Goal: Register for event/course

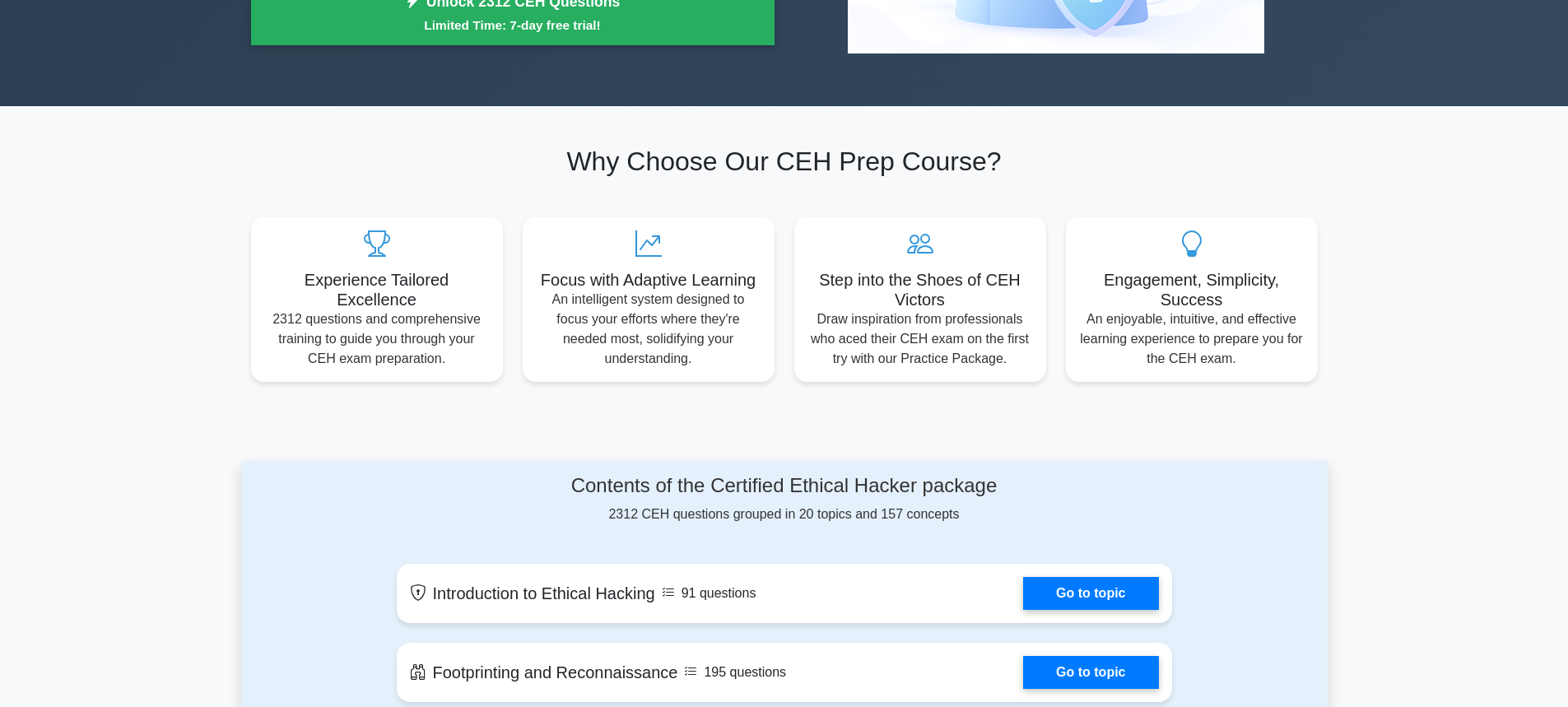
scroll to position [823, 0]
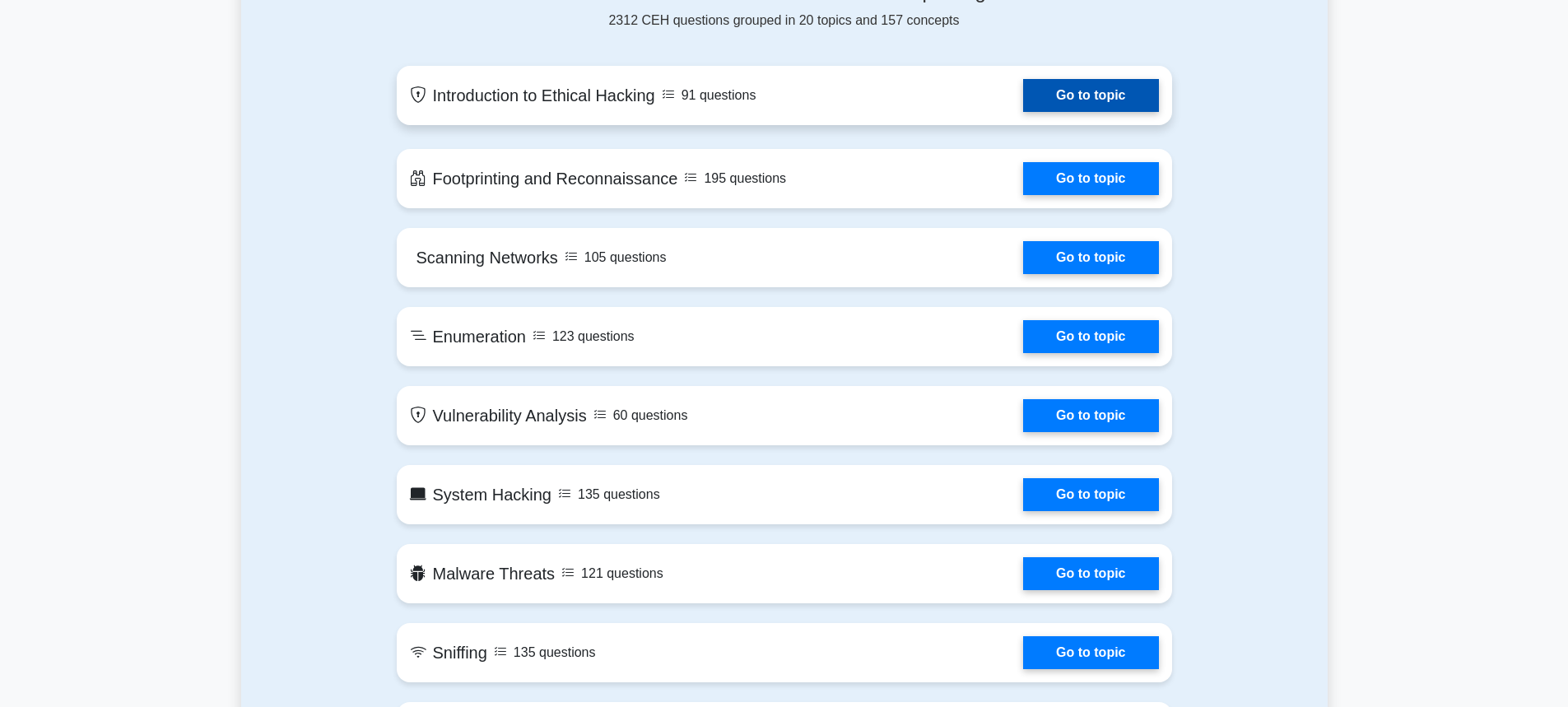
click at [1065, 96] on link "Go to topic" at bounding box center [1090, 95] width 135 height 33
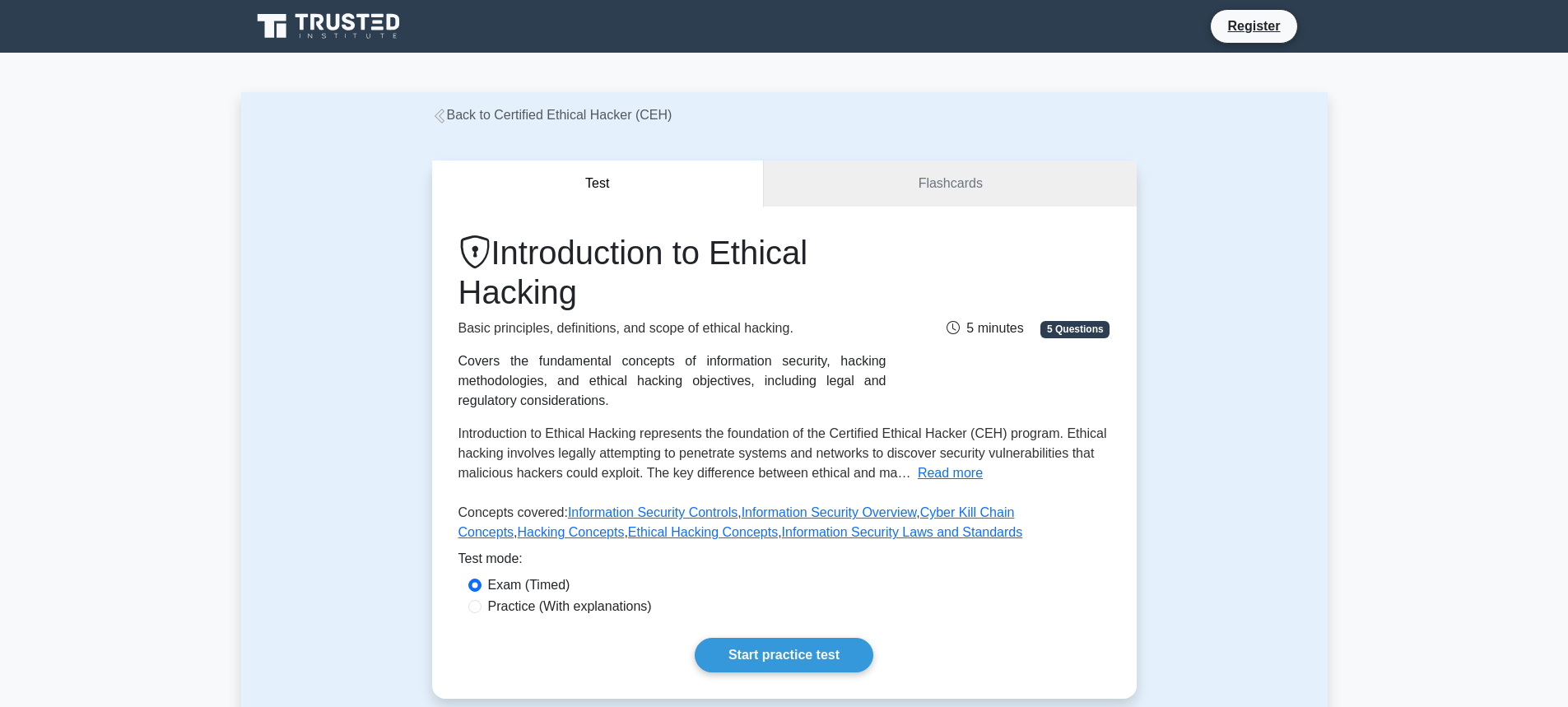
scroll to position [83, 0]
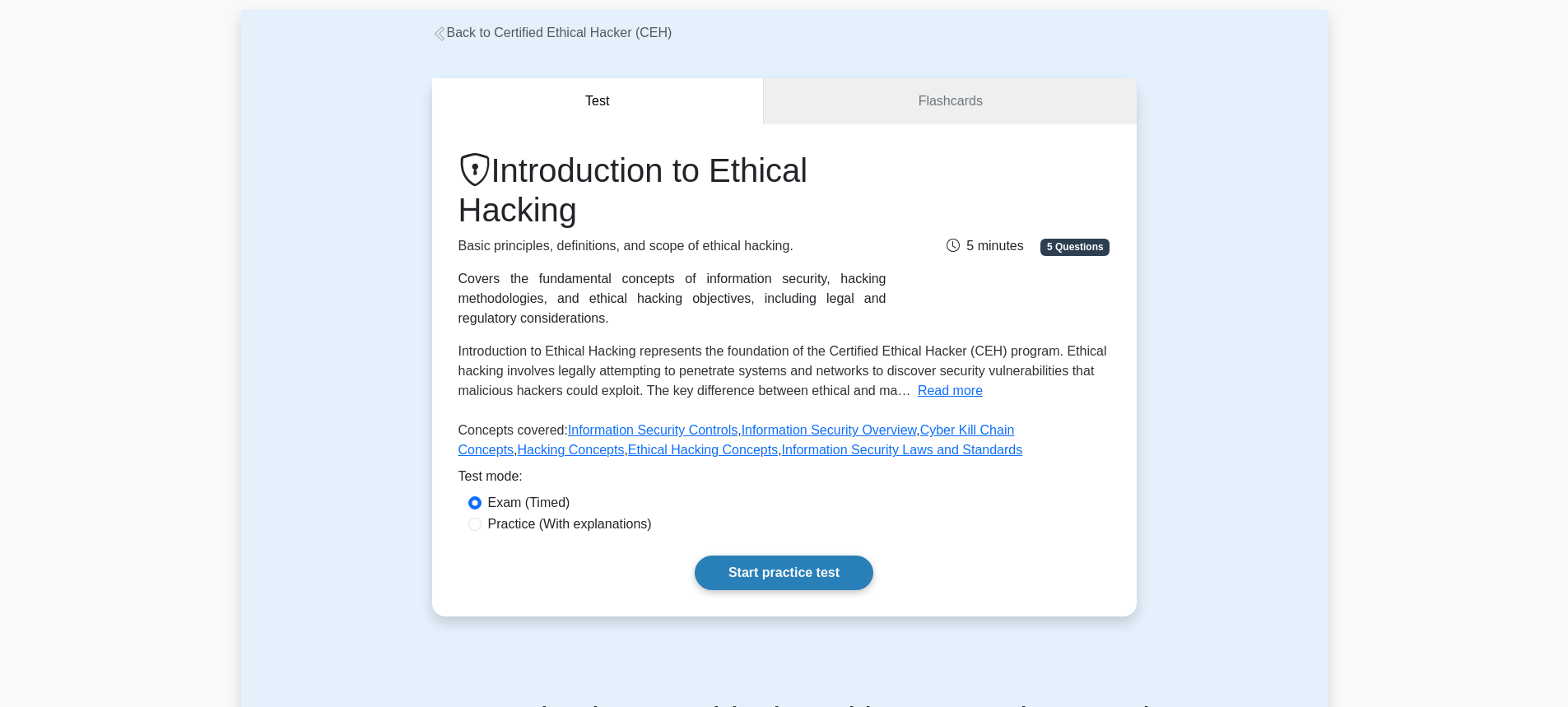
click at [770, 565] on link "Start practice test" at bounding box center [783, 573] width 178 height 35
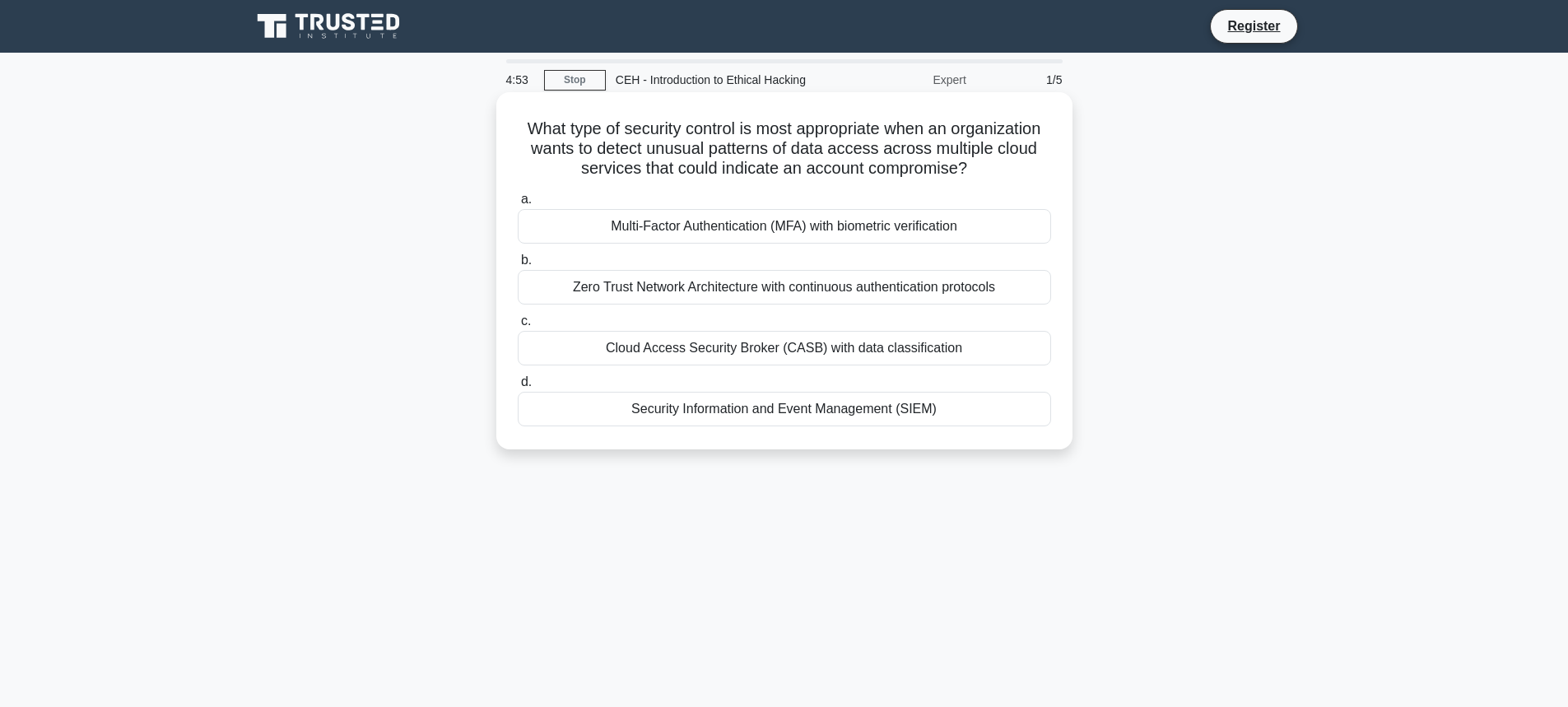
click at [756, 352] on div "Cloud Access Security Broker (CASB) with data classification" at bounding box center [784, 348] width 534 height 35
click at [518, 327] on input "c. Cloud Access Security Broker (CASB) with data classification" at bounding box center [518, 322] width 0 height 11
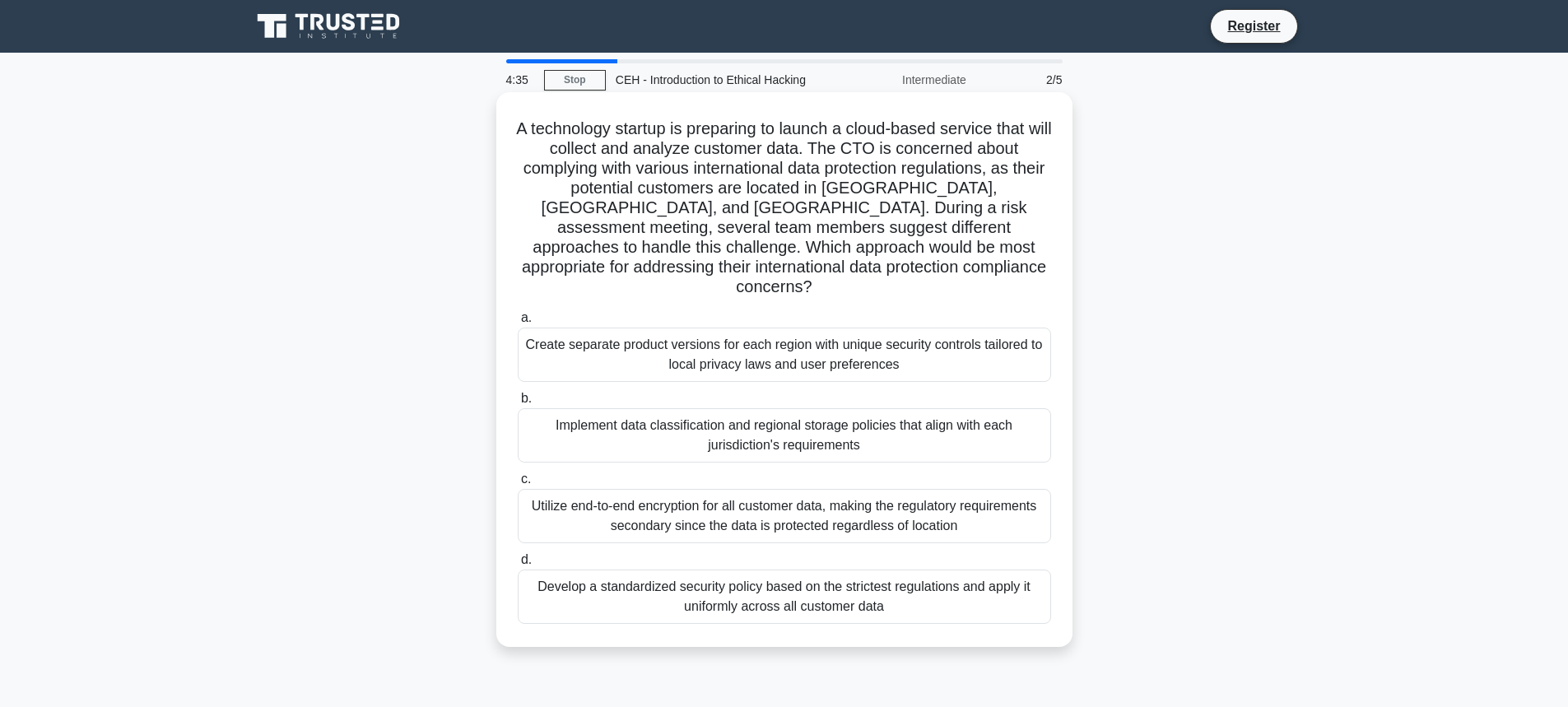
click at [806, 503] on div "Utilize end-to-end encryption for all customer data, making the regulatory requ…" at bounding box center [784, 516] width 534 height 54
click at [518, 485] on input "c. Utilize end-to-end encryption for all customer data, making the regulatory r…" at bounding box center [518, 480] width 0 height 11
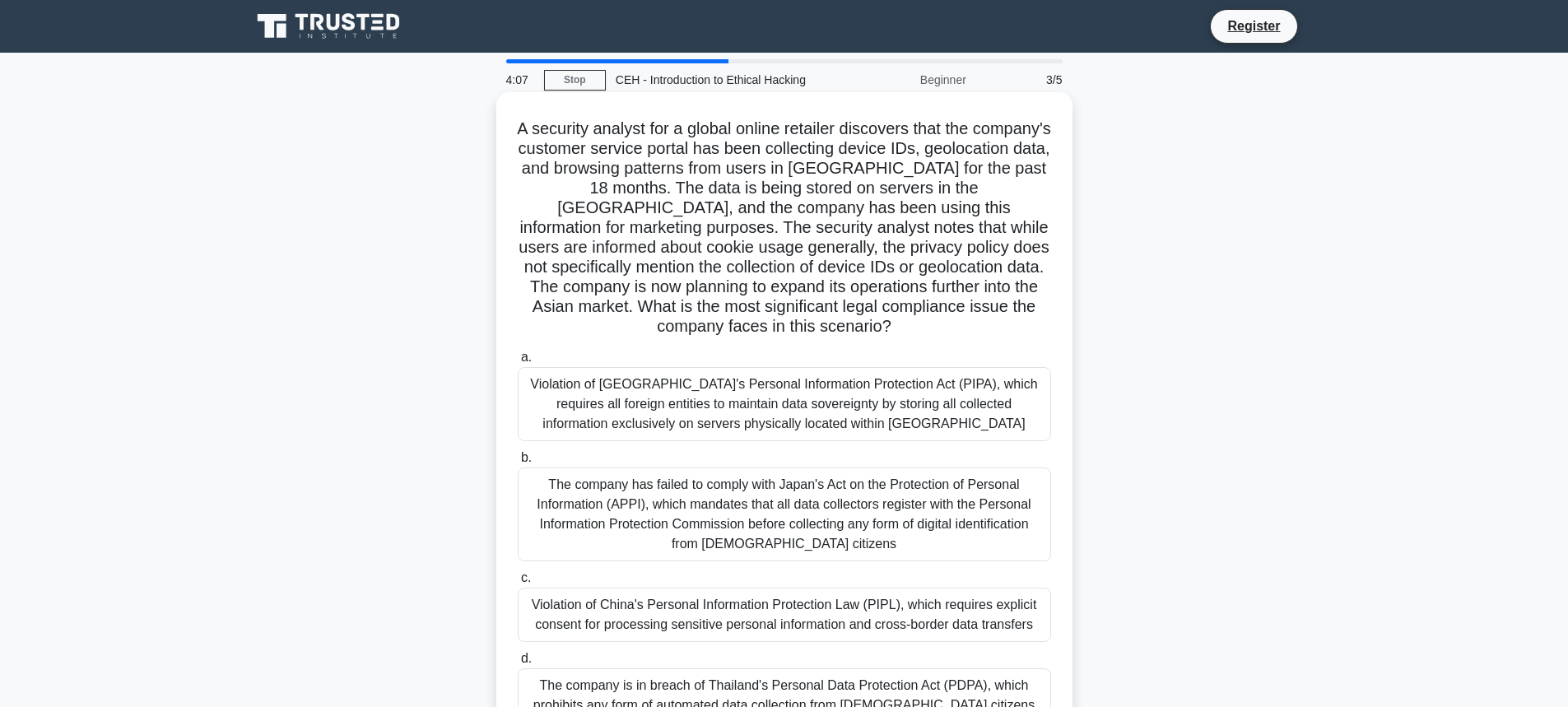
scroll to position [83, 0]
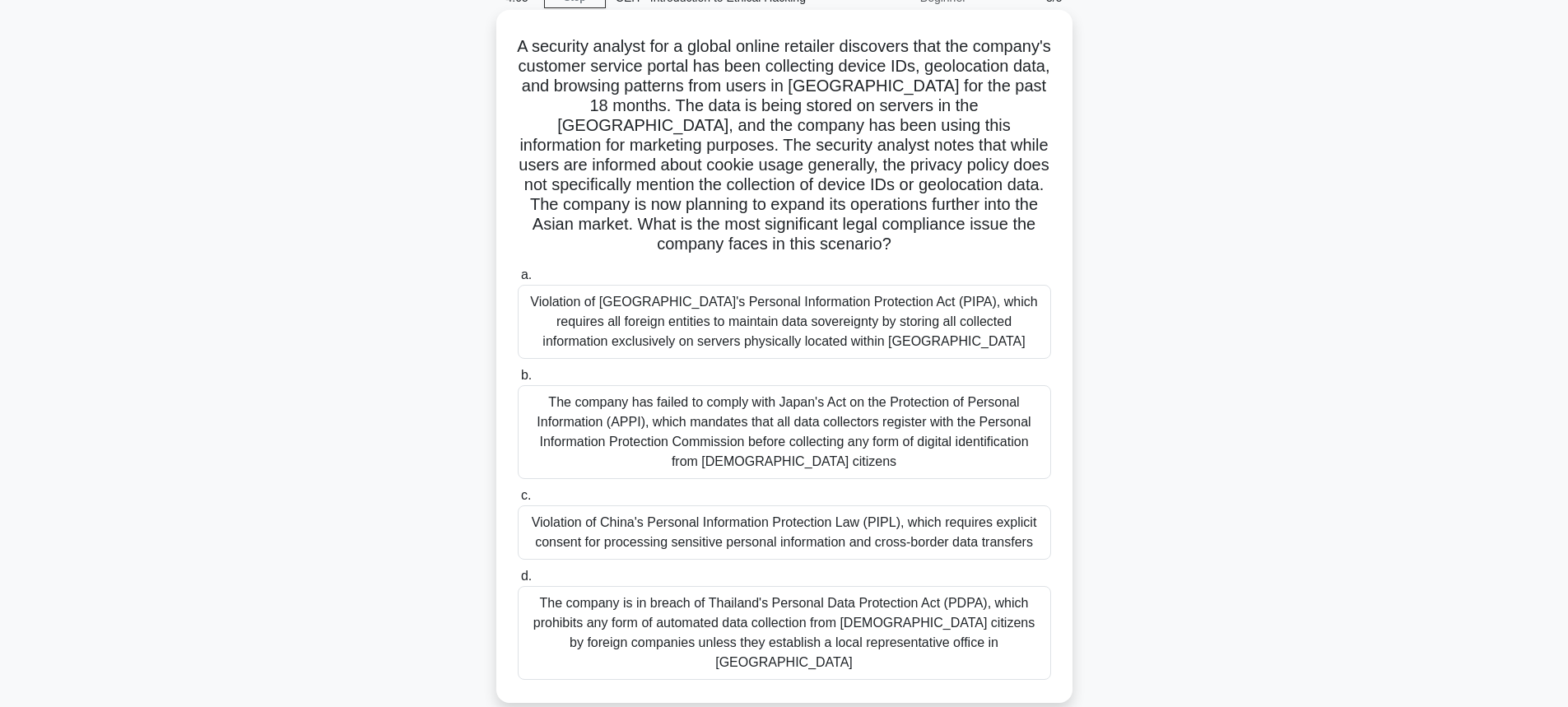
click at [762, 527] on div "Violation of China's Personal Information Protection Law (PIPL), which requires…" at bounding box center [784, 532] width 534 height 54
click at [518, 501] on input "c. Violation of China's Personal Information Protection Law (PIPL), which requi…" at bounding box center [518, 496] width 0 height 11
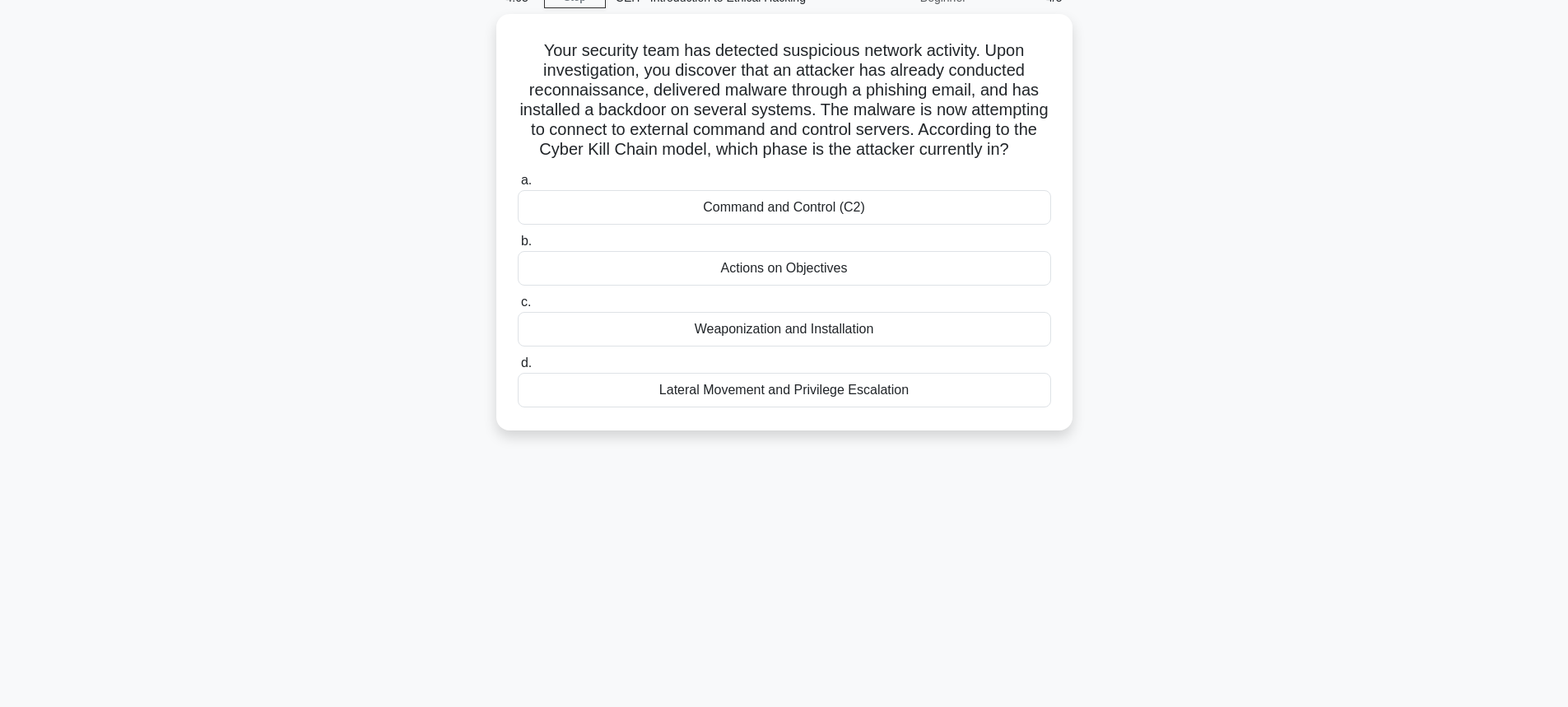
scroll to position [0, 0]
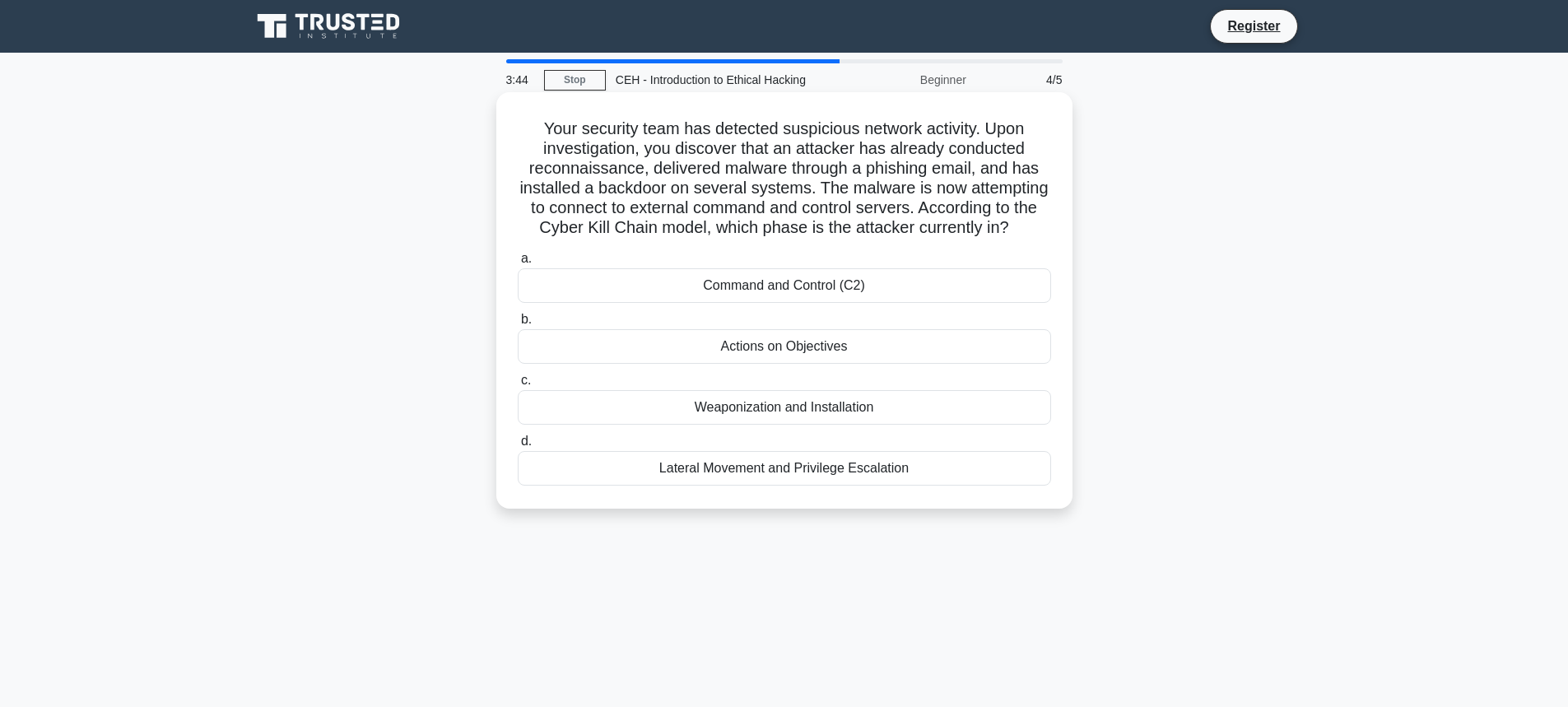
click at [805, 425] on div "Weaponization and Installation" at bounding box center [784, 407] width 534 height 35
click at [518, 386] on input "c. Weaponization and Installation" at bounding box center [518, 381] width 0 height 11
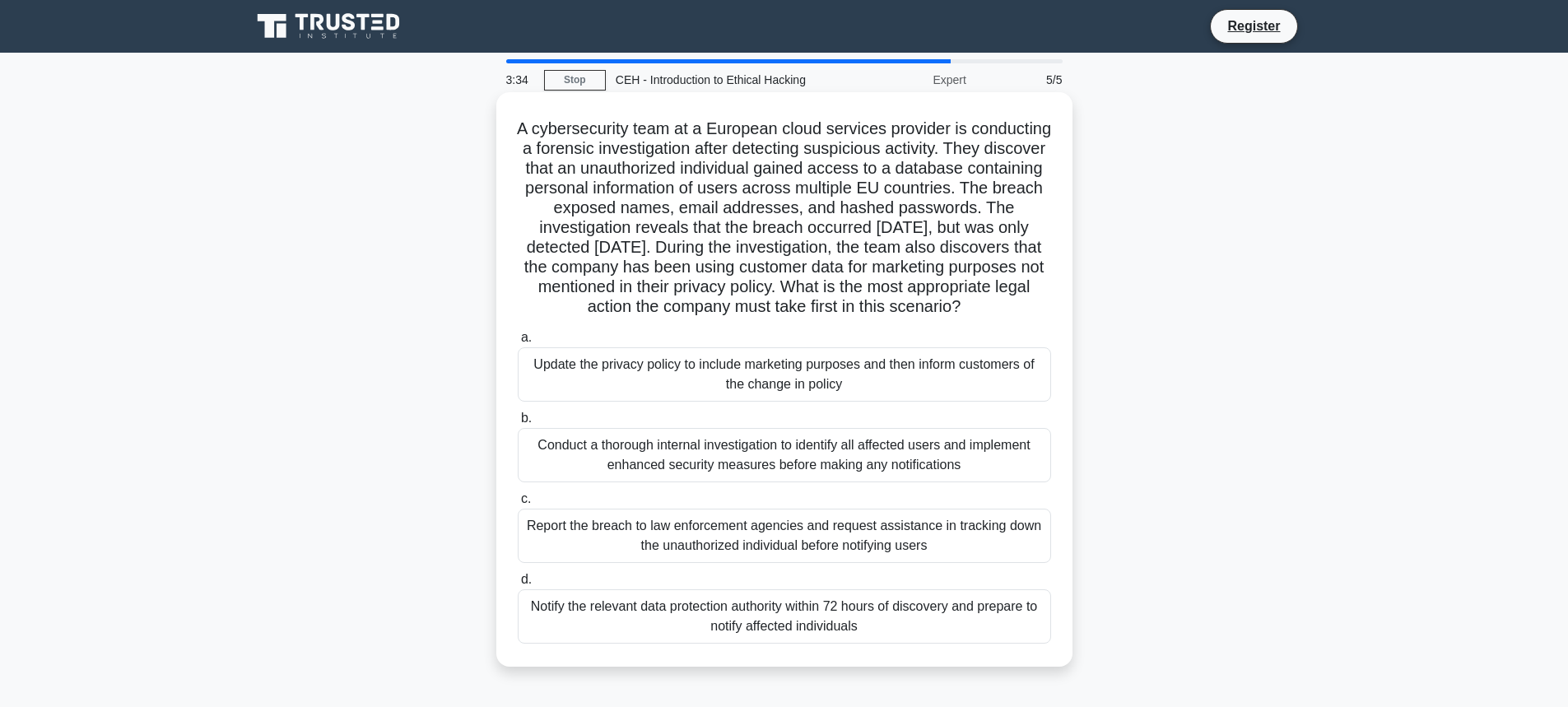
click at [772, 388] on div "Update the privacy policy to include marketing purposes and then inform custome…" at bounding box center [784, 374] width 534 height 54
click at [518, 343] on input "a. Update the privacy policy to include marketing purposes and then inform cust…" at bounding box center [518, 338] width 0 height 11
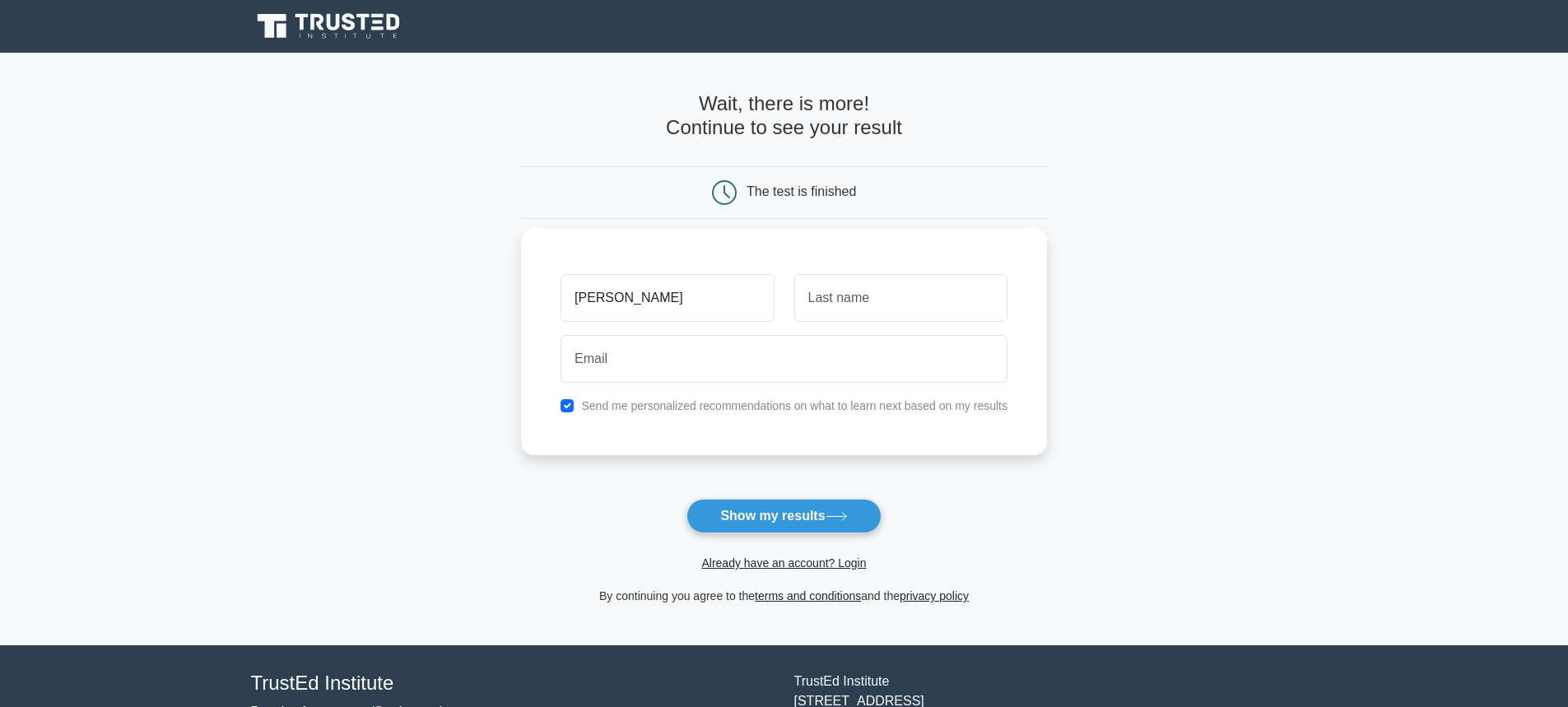
type input "[PERSON_NAME]"
click at [894, 307] on input "text" at bounding box center [900, 298] width 213 height 48
type input "nakanga"
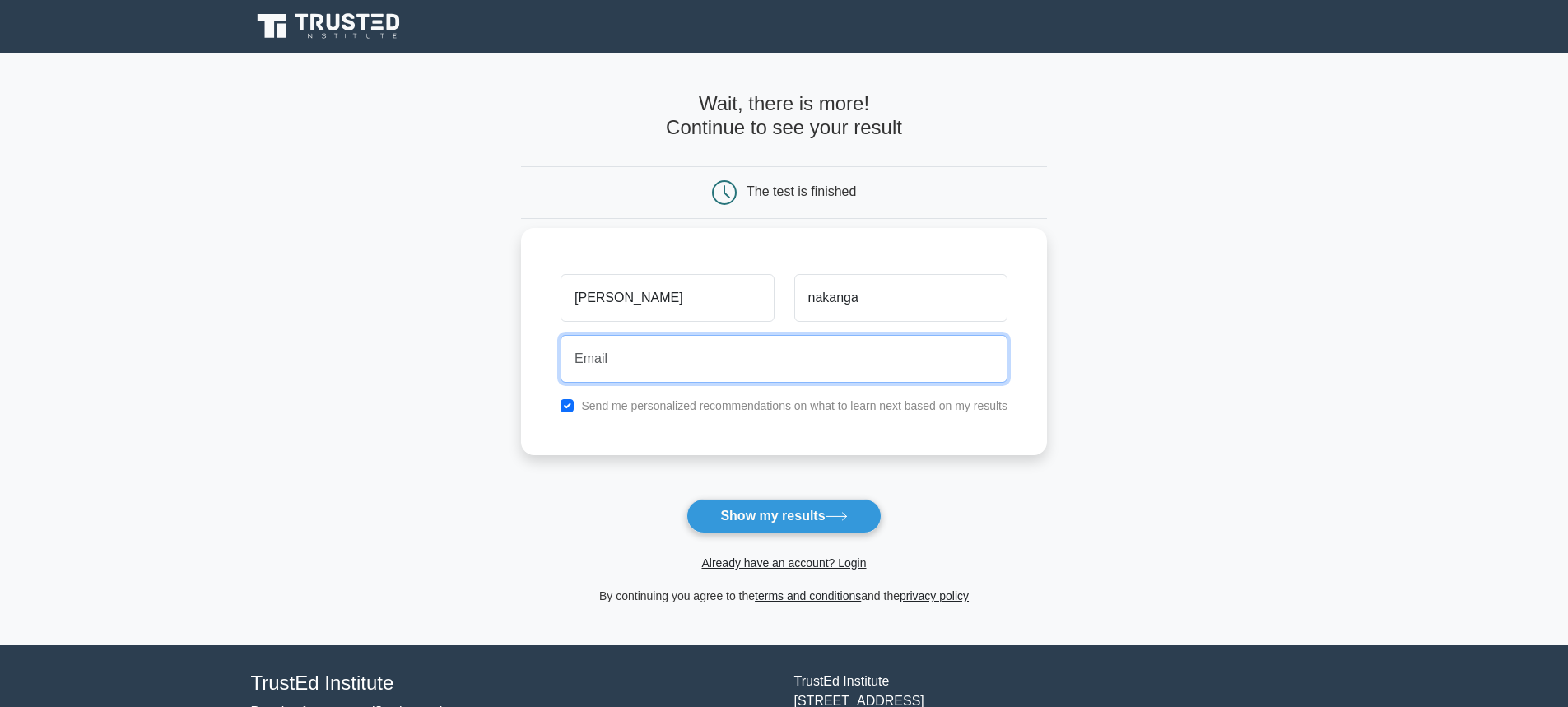
click at [808, 372] on input "email" at bounding box center [783, 359] width 447 height 48
click at [771, 365] on input "[EMAIL_ADDRESS]" at bounding box center [783, 359] width 447 height 48
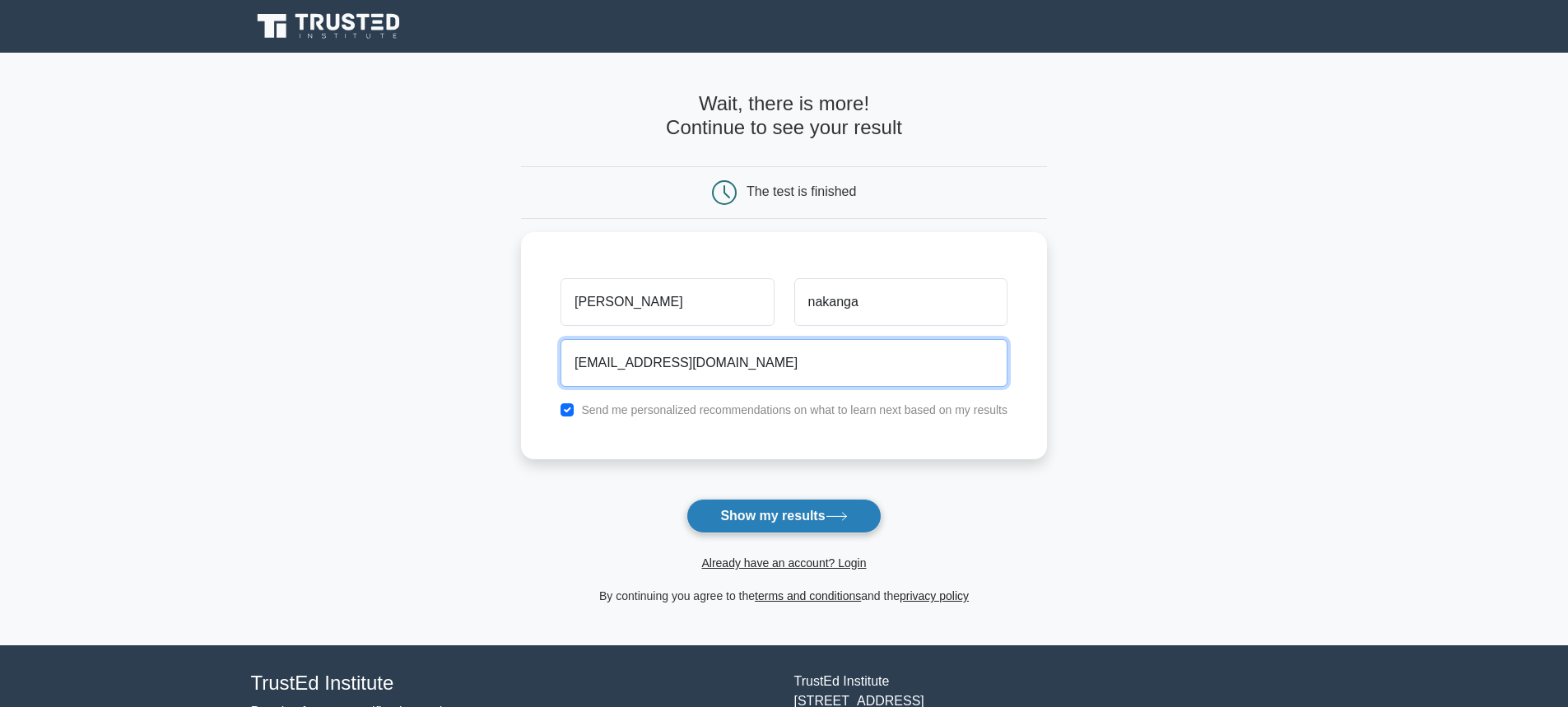
type input "[EMAIL_ADDRESS][DOMAIN_NAME]"
click at [793, 514] on button "Show my results" at bounding box center [783, 516] width 194 height 35
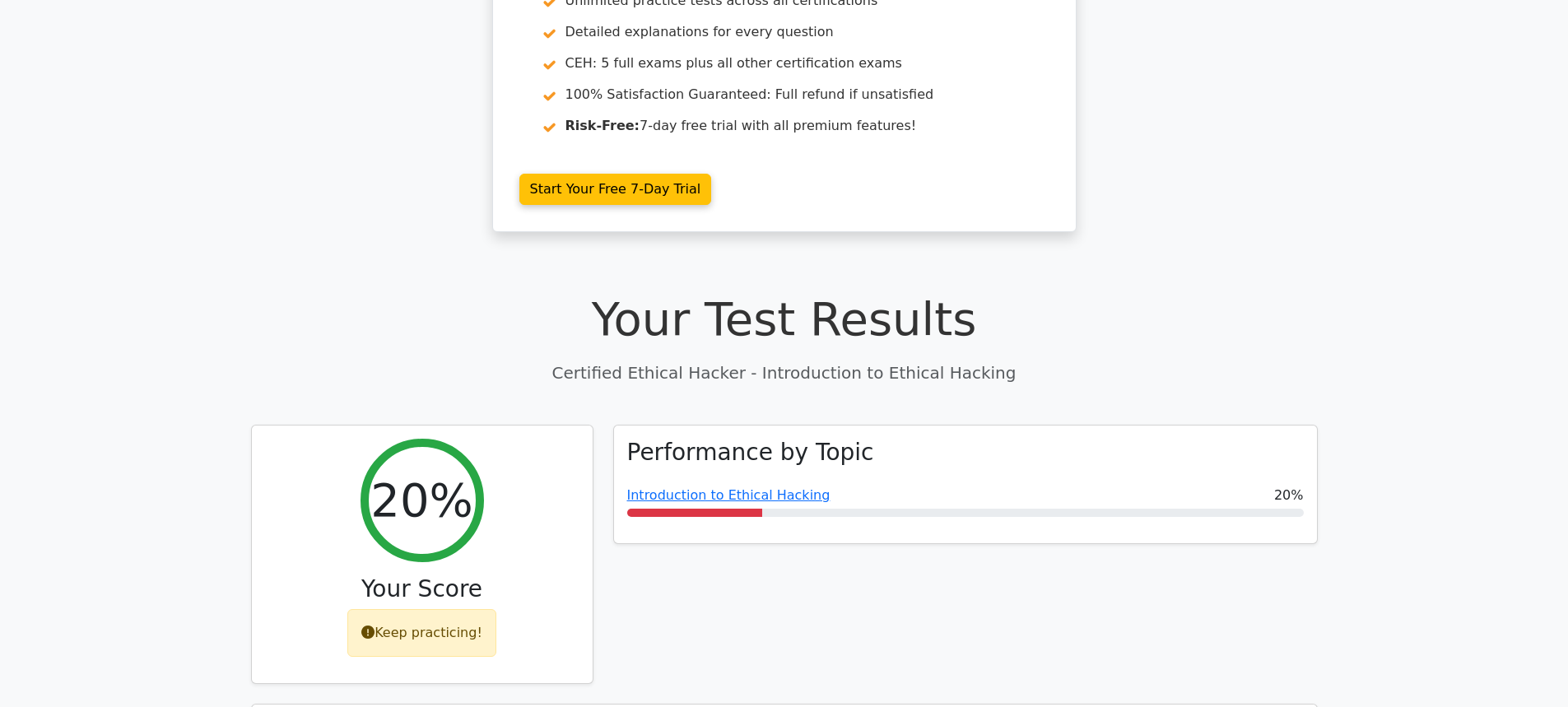
scroll to position [576, 0]
